Goal: Task Accomplishment & Management: Use online tool/utility

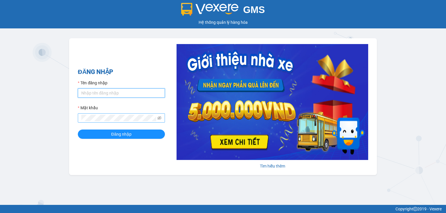
type input "phuong.tha"
click at [158, 121] on span at bounding box center [159, 118] width 4 height 6
click at [159, 119] on icon "eye-invisible" at bounding box center [159, 118] width 4 height 4
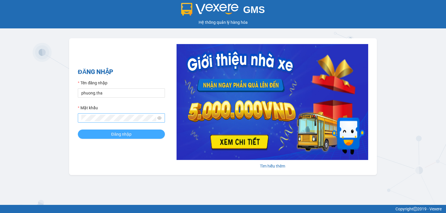
click at [135, 131] on button "Đăng nhập" at bounding box center [121, 134] width 87 height 9
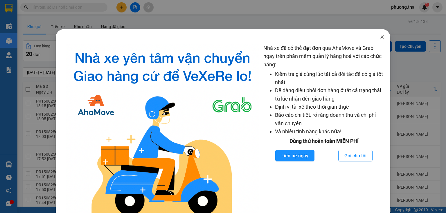
click at [379, 36] on icon "close" at bounding box center [381, 37] width 5 height 5
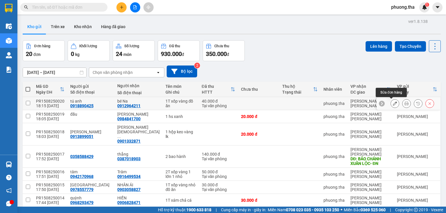
click at [402, 104] on button at bounding box center [406, 104] width 8 height 10
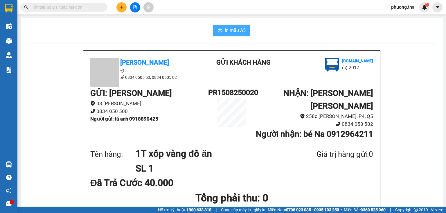
click at [247, 34] on button "In mẫu A5" at bounding box center [231, 31] width 37 height 12
